Goal: Task Accomplishment & Management: Manage account settings

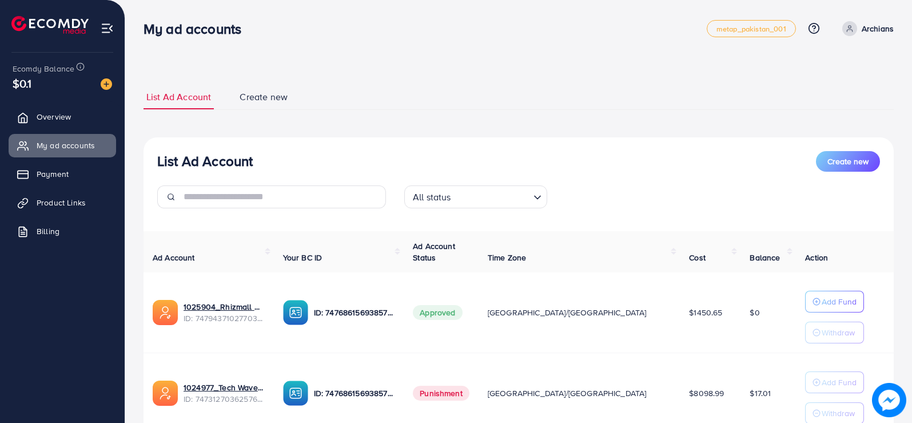
click at [871, 27] on p "Archians" at bounding box center [878, 29] width 32 height 14
click at [828, 94] on span "Log out" at bounding box center [825, 94] width 31 height 14
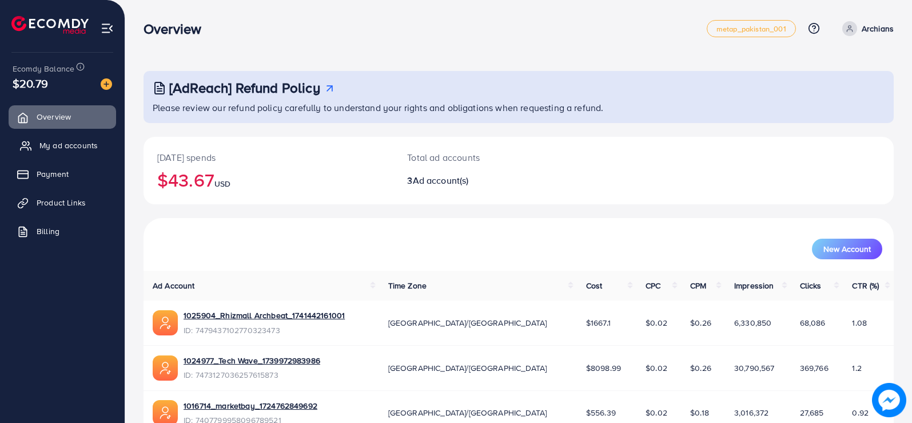
click at [65, 146] on span "My ad accounts" at bounding box center [68, 145] width 58 height 11
